Goal: Transaction & Acquisition: Purchase product/service

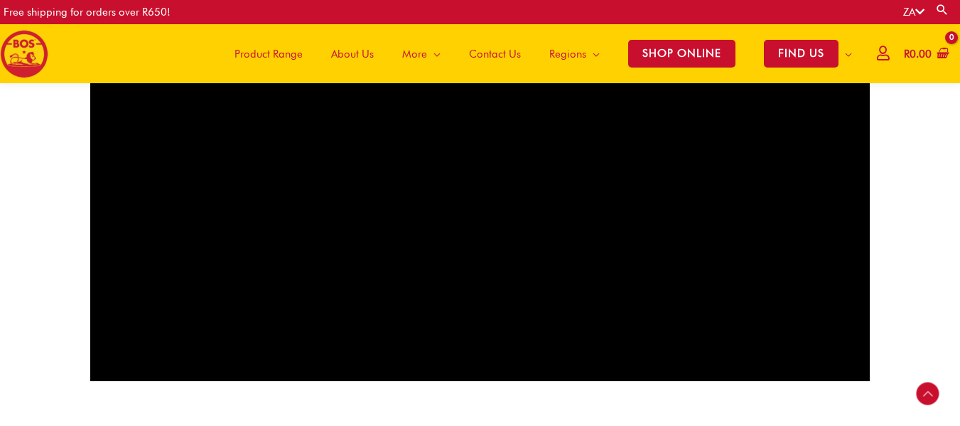
scroll to position [1276, 0]
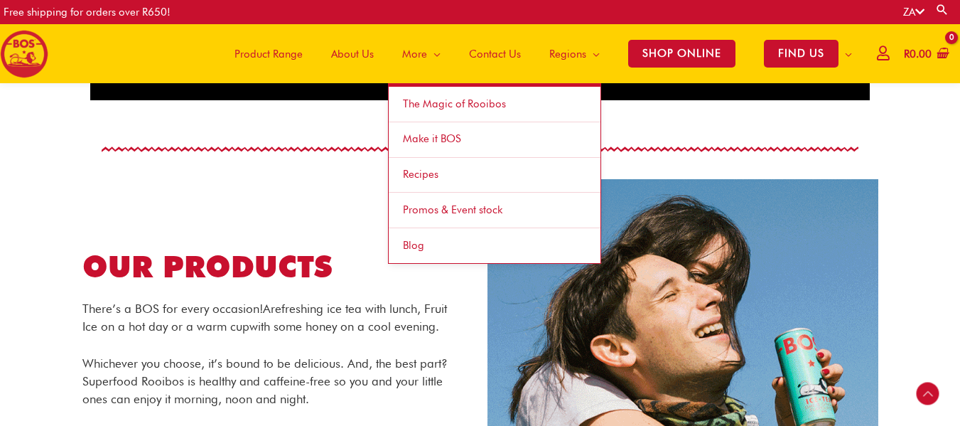
click at [416, 53] on span "More" at bounding box center [414, 54] width 25 height 43
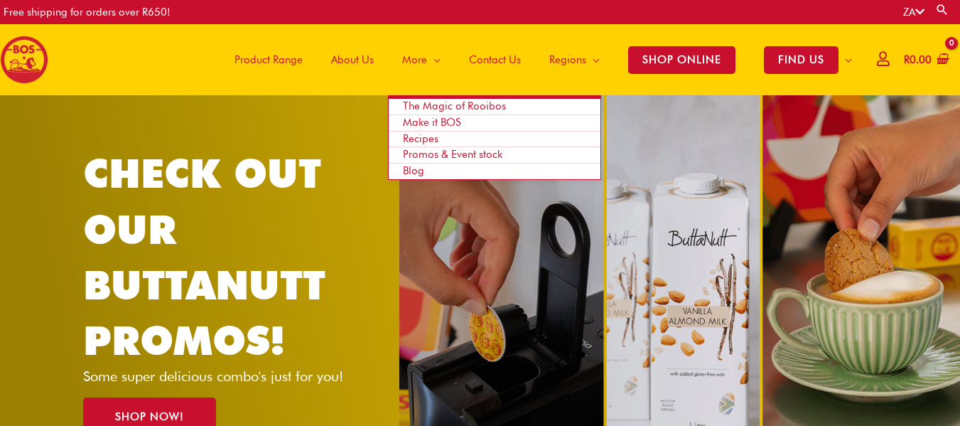
click at [416, 53] on span "More" at bounding box center [414, 59] width 25 height 43
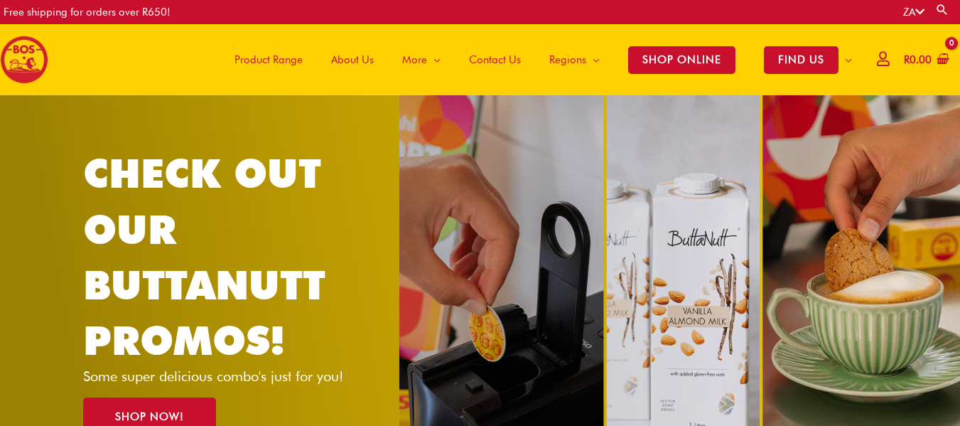
click at [271, 53] on span "Product Range" at bounding box center [269, 59] width 68 height 43
click at [254, 58] on span "Product Range" at bounding box center [269, 59] width 68 height 43
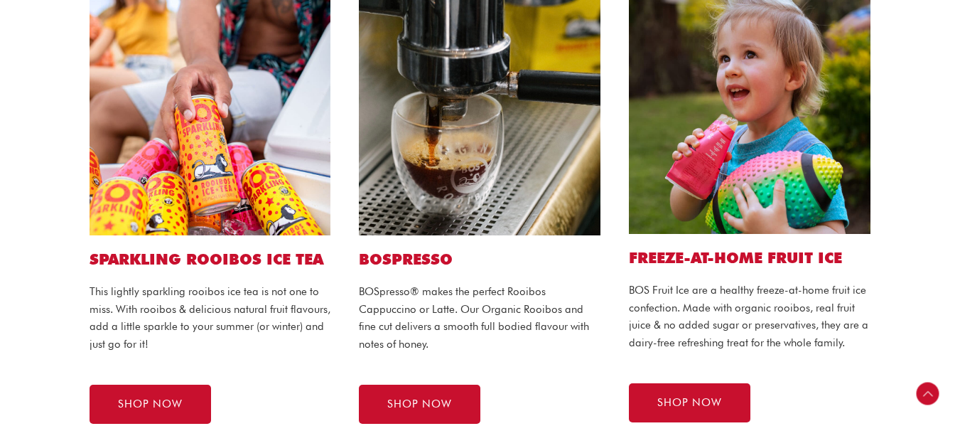
scroll to position [924, 0]
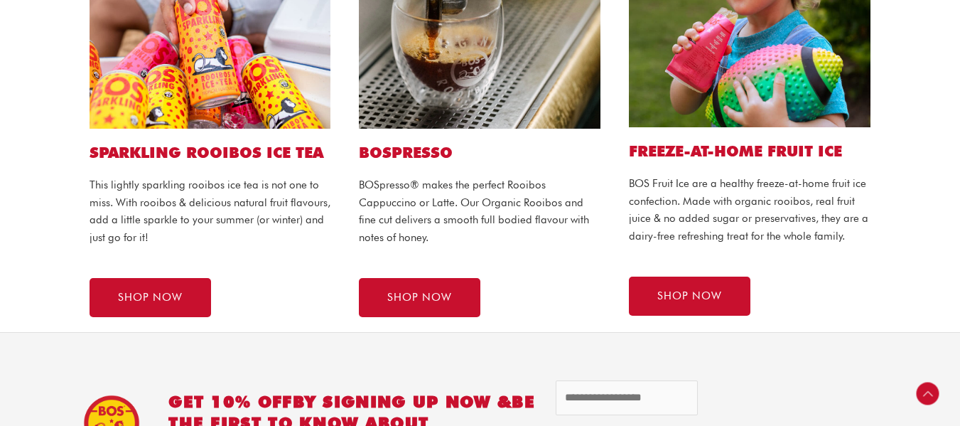
click at [259, 68] on img at bounding box center [211, 8] width 242 height 242
click at [180, 300] on span "SHOP NOW" at bounding box center [150, 297] width 65 height 11
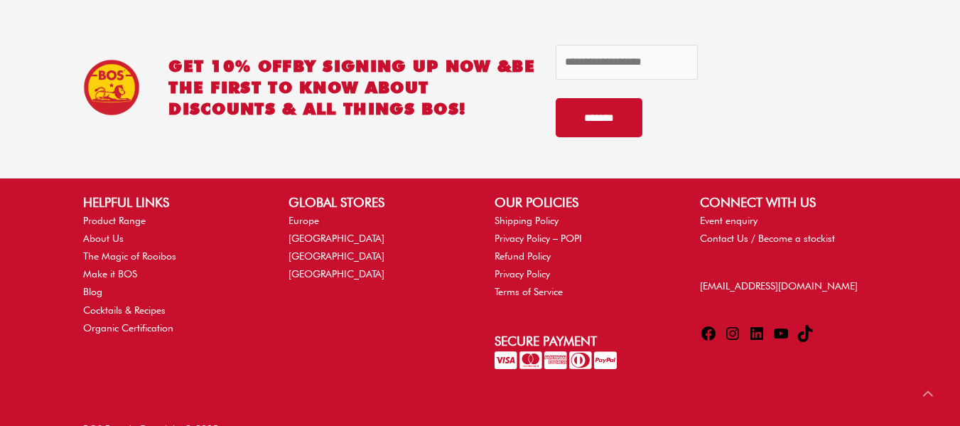
scroll to position [1299, 0]
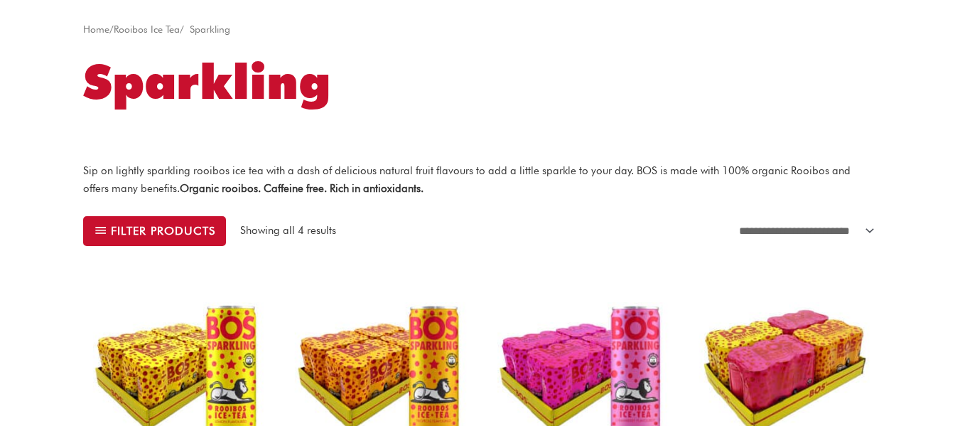
scroll to position [71, 0]
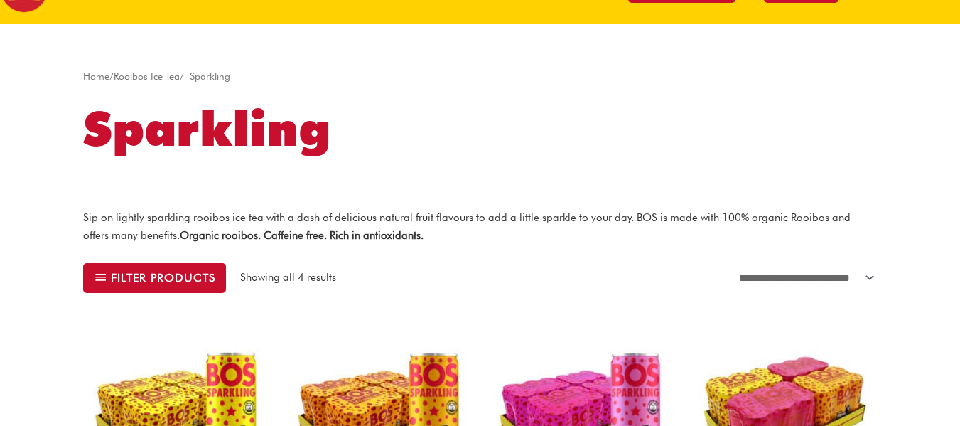
click at [144, 76] on link "Rooibos Ice Tea" at bounding box center [147, 75] width 66 height 11
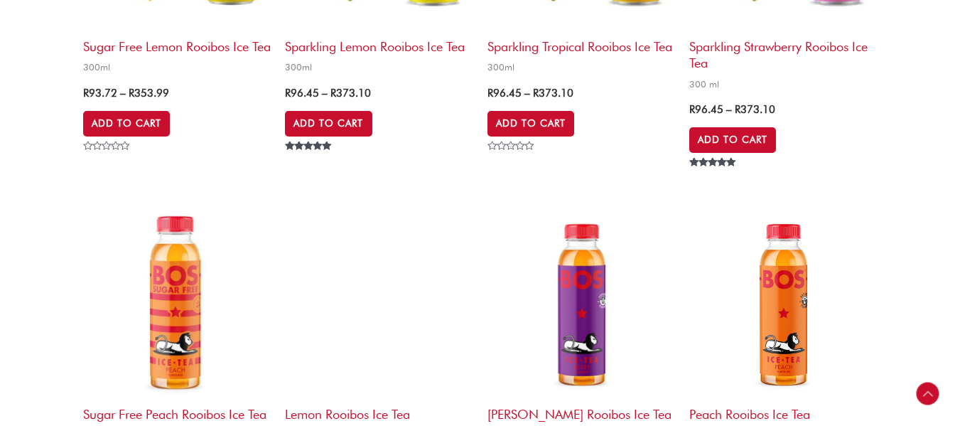
scroll to position [2203, 0]
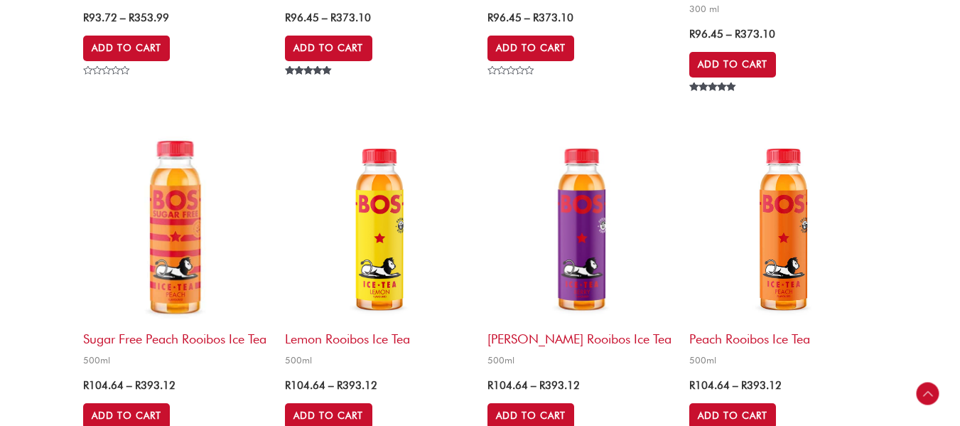
click at [795, 232] on img at bounding box center [783, 230] width 188 height 188
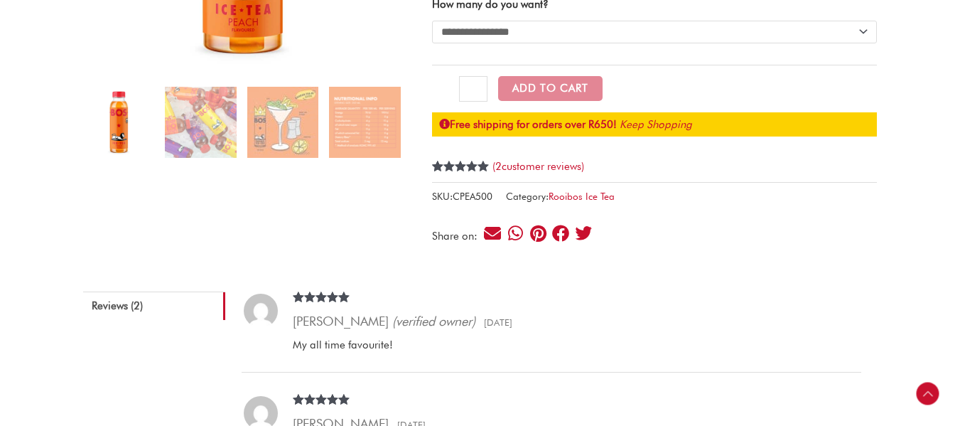
scroll to position [355, 0]
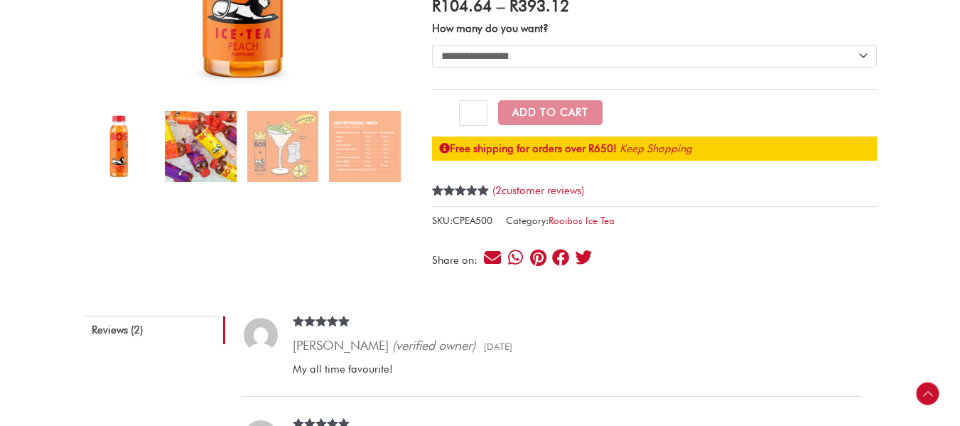
click at [201, 153] on img at bounding box center [200, 146] width 71 height 71
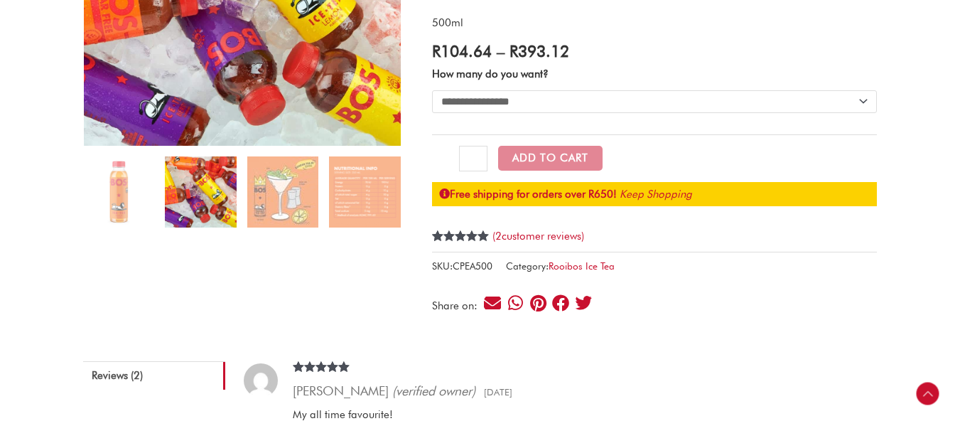
scroll to position [213, 0]
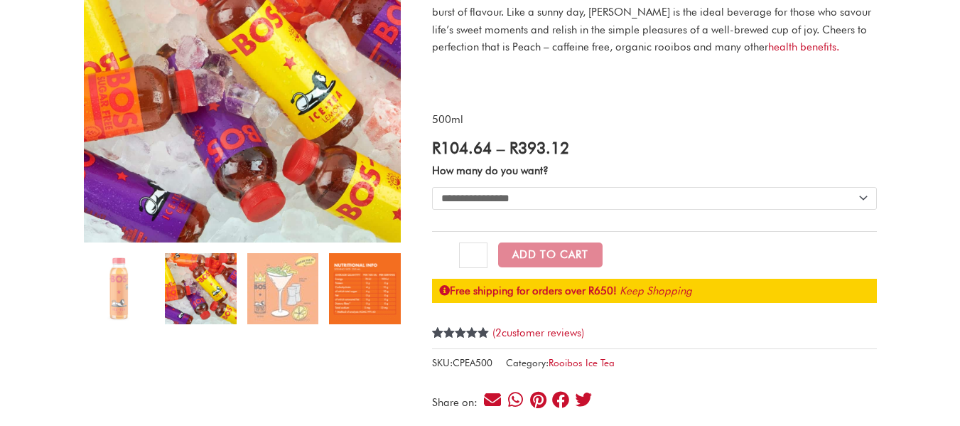
click at [378, 264] on img at bounding box center [364, 288] width 71 height 71
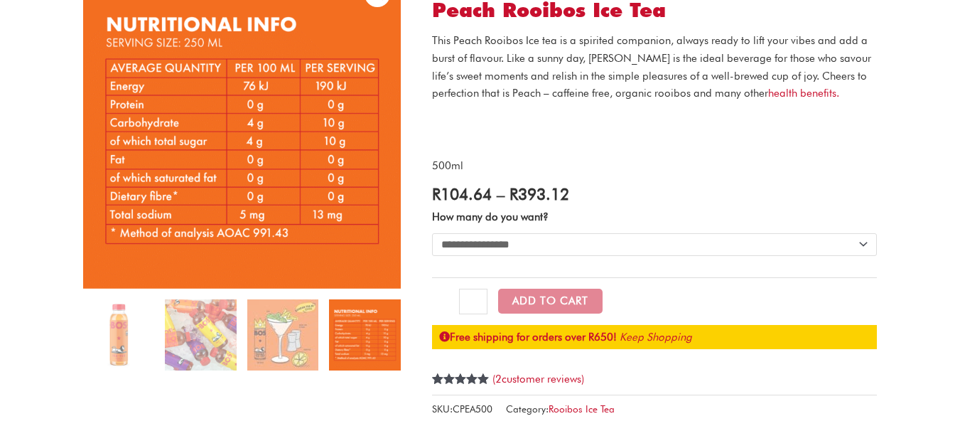
scroll to position [142, 0]
